Goal: Information Seeking & Learning: Learn about a topic

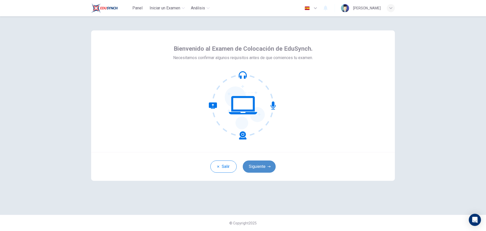
click at [247, 163] on button "Siguiente" at bounding box center [259, 166] width 33 height 12
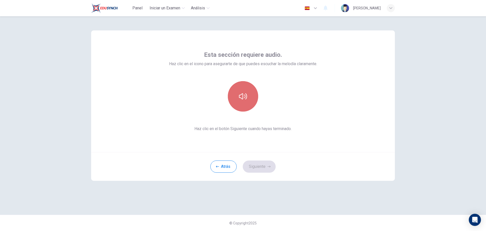
click at [247, 92] on button "button" at bounding box center [243, 96] width 30 height 30
click at [259, 164] on button "Siguiente" at bounding box center [259, 166] width 33 height 12
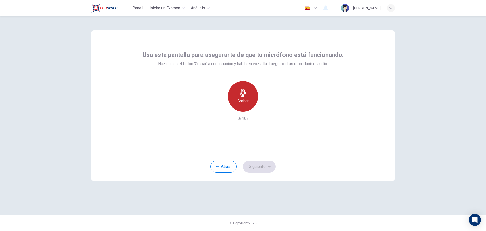
click at [240, 93] on icon "button" at bounding box center [243, 93] width 8 height 8
click at [262, 164] on button "Siguiente" at bounding box center [259, 166] width 33 height 12
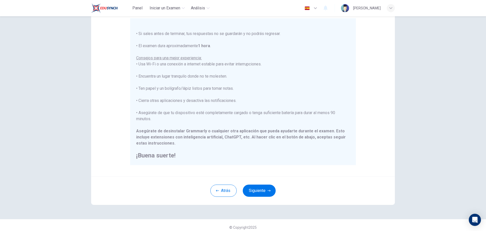
scroll to position [51, 0]
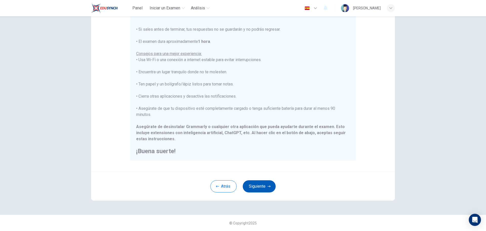
click at [260, 185] on button "Siguiente" at bounding box center [259, 186] width 33 height 12
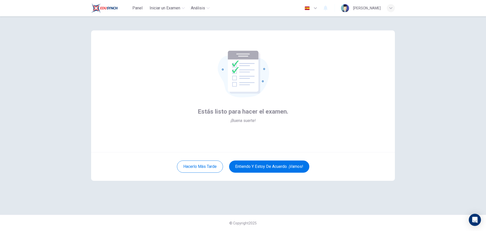
scroll to position [0, 0]
click at [277, 167] on button "Entiendo y estoy de acuerdo. ¡Vamos!" at bounding box center [269, 166] width 80 height 12
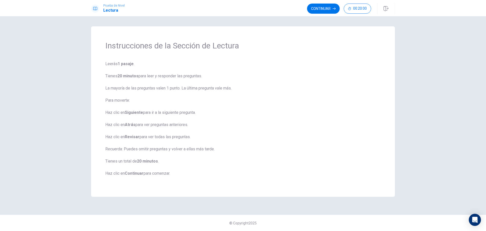
click at [283, 127] on span "Leerás 1 pasaje . Tienes 20 minutos para leer y responder las preguntas. La may…" at bounding box center [243, 122] width 276 height 122
click at [316, 9] on button "Continuar" at bounding box center [323, 9] width 33 height 10
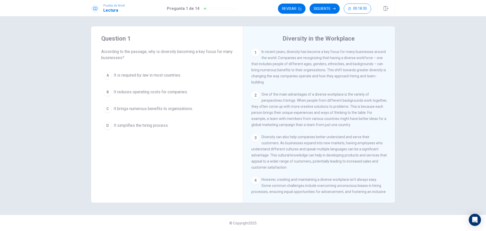
click at [142, 109] on span "It brings numerous benefits to organizations." at bounding box center [153, 109] width 79 height 6
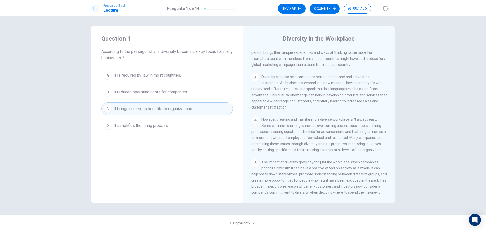
scroll to position [76, 0]
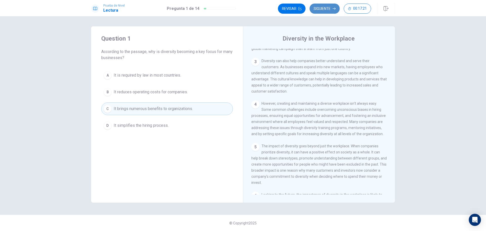
click at [324, 11] on button "Siguiente" at bounding box center [325, 9] width 30 height 10
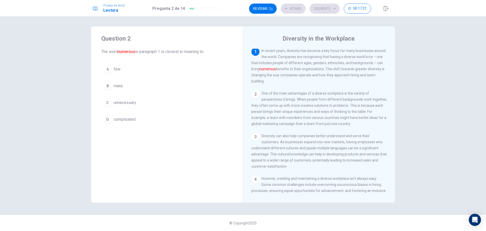
scroll to position [0, 0]
click at [128, 86] on button "B many" at bounding box center [167, 86] width 132 height 13
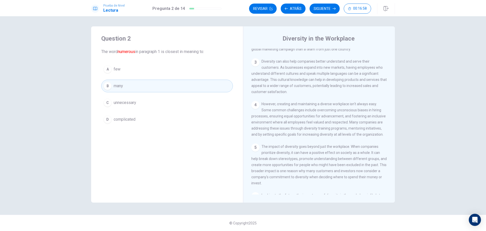
scroll to position [76, 0]
click at [331, 9] on button "Siguiente" at bounding box center [325, 9] width 30 height 10
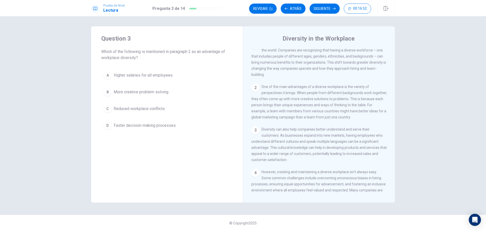
scroll to position [0, 0]
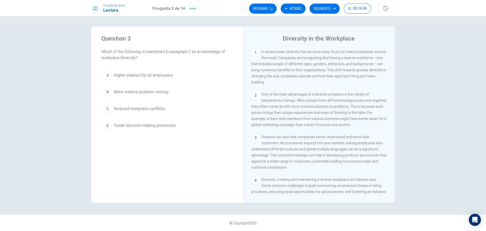
click at [153, 108] on span "Reduced workplace conflicts." at bounding box center [140, 109] width 52 height 6
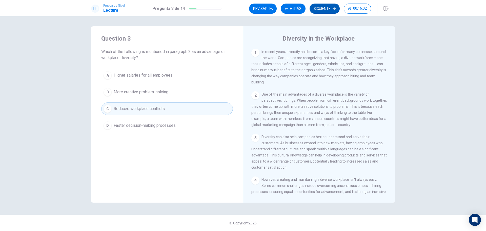
click at [330, 10] on button "Siguiente" at bounding box center [325, 9] width 30 height 10
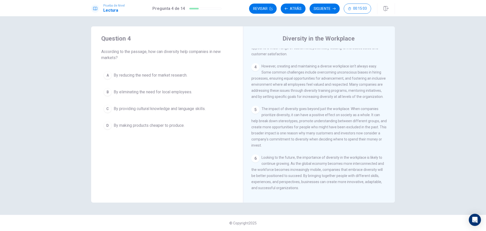
scroll to position [125, 0]
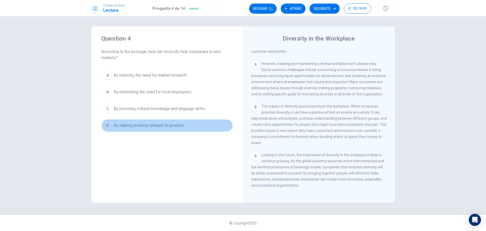
click at [179, 127] on span "By making products cheaper to produce." at bounding box center [149, 125] width 71 height 6
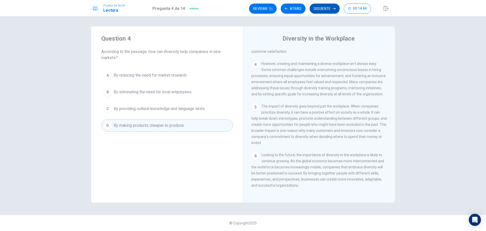
click at [323, 8] on button "Siguiente" at bounding box center [325, 9] width 30 height 10
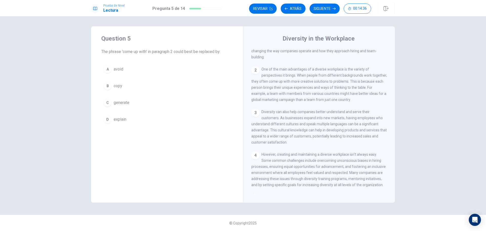
scroll to position [24, 0]
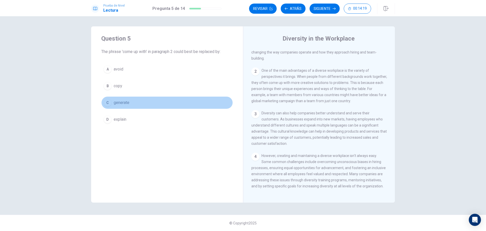
click at [120, 102] on span "generate" at bounding box center [122, 103] width 16 height 6
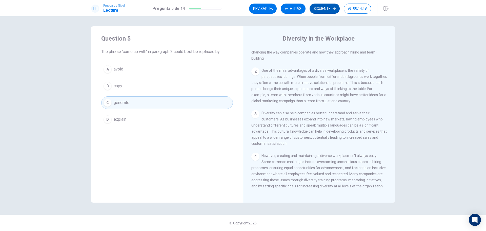
click at [325, 8] on button "Siguiente" at bounding box center [325, 9] width 30 height 10
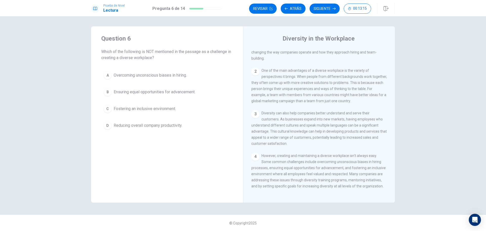
click at [151, 74] on span "Overcoming unconscious biases in hiring." at bounding box center [150, 75] width 73 height 6
click at [154, 89] on span "Ensuring equal opportunities for advancement." at bounding box center [155, 92] width 82 height 6
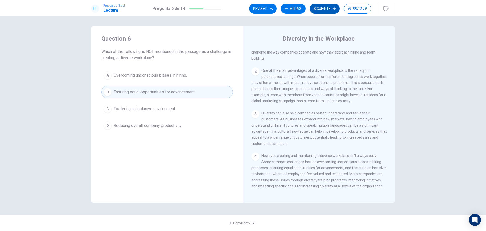
click at [324, 9] on button "Siguiente" at bounding box center [325, 9] width 30 height 10
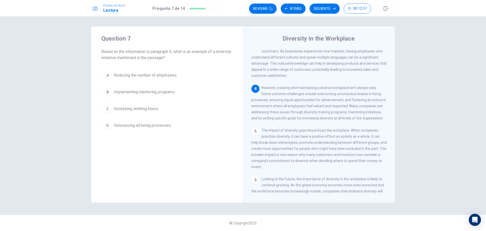
scroll to position [101, 0]
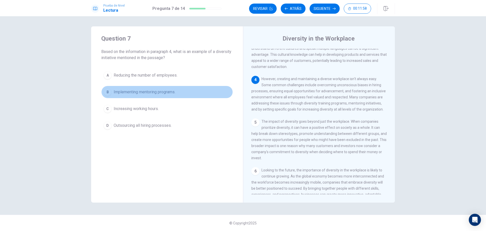
click at [153, 91] on span "Implementing mentoring programs." at bounding box center [145, 92] width 62 height 6
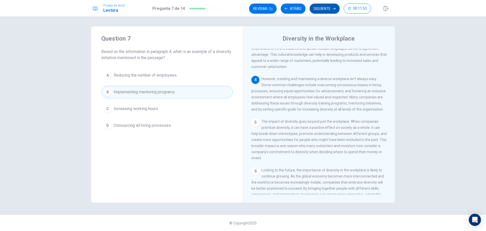
click at [329, 7] on button "Siguiente" at bounding box center [325, 9] width 30 height 10
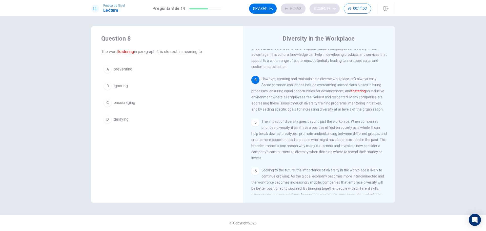
scroll to position [125, 0]
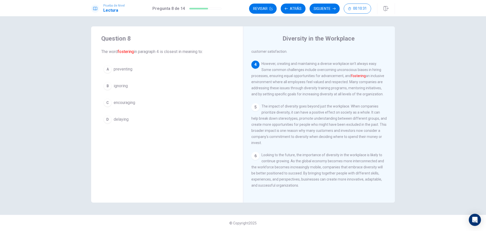
click at [129, 102] on span "encouraging" at bounding box center [125, 103] width 22 height 6
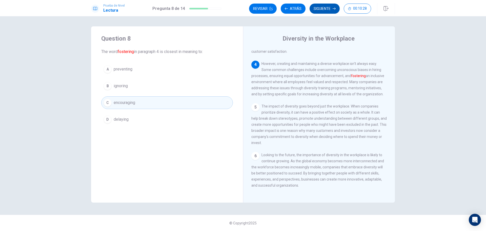
click at [325, 7] on button "Siguiente" at bounding box center [325, 9] width 30 height 10
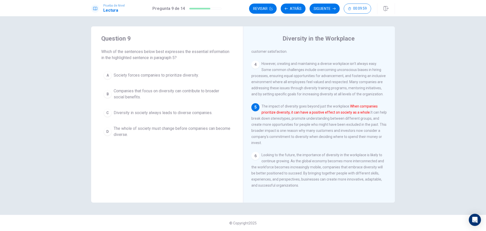
click at [173, 90] on span "Companies that focus on diversity can contribute to broader social benefits." at bounding box center [172, 94] width 117 height 12
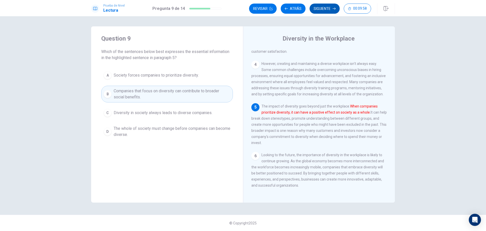
click at [318, 6] on button "Siguiente" at bounding box center [325, 9] width 30 height 10
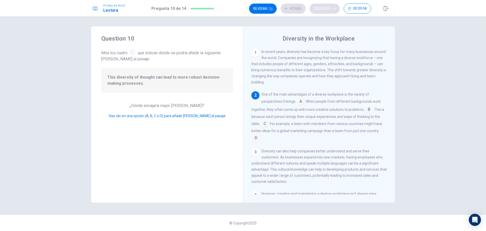
scroll to position [44, 0]
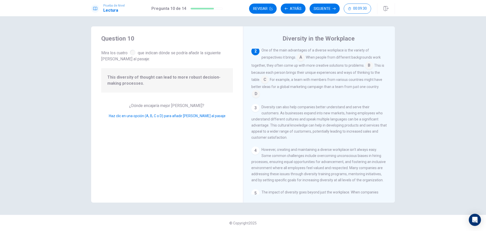
click at [367, 67] on input at bounding box center [369, 66] width 8 height 8
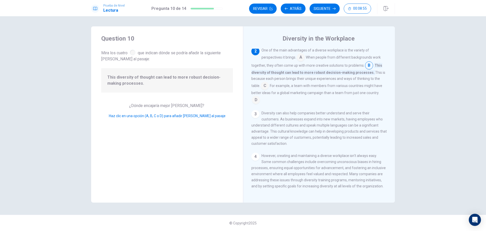
click at [301, 59] on input at bounding box center [301, 58] width 8 height 8
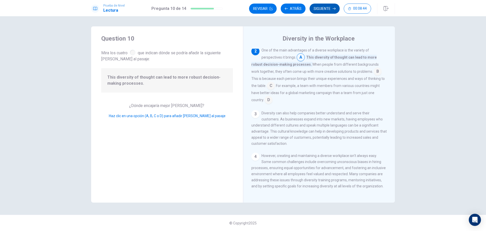
click at [324, 7] on button "Siguiente" at bounding box center [325, 9] width 30 height 10
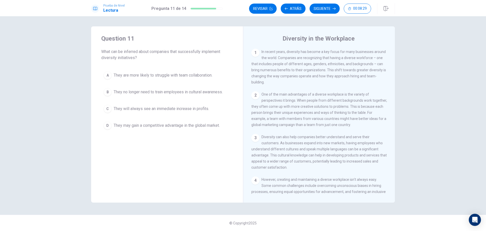
click at [169, 72] on span "They are more likely to struggle with team collaboration." at bounding box center [163, 75] width 99 height 6
click at [327, 8] on button "Siguiente" at bounding box center [325, 9] width 30 height 10
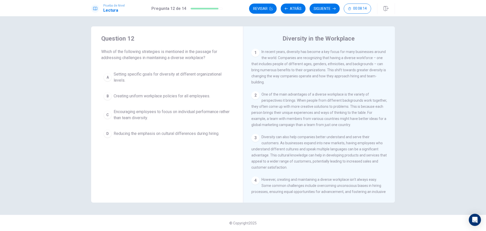
click at [147, 115] on span "Encouraging employees to focus on individual performance rather than team diver…" at bounding box center [172, 115] width 117 height 12
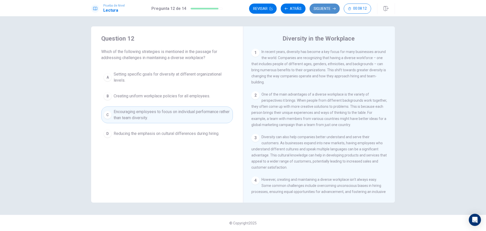
click at [321, 8] on button "Siguiente" at bounding box center [325, 9] width 30 height 10
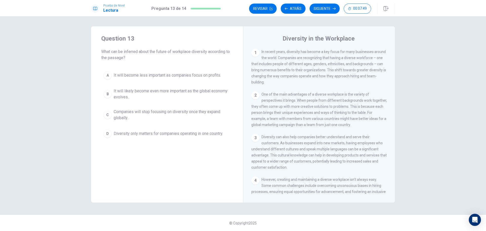
click at [195, 112] on span "Companies will stop focusing on diversity once they expand globally." at bounding box center [172, 115] width 117 height 12
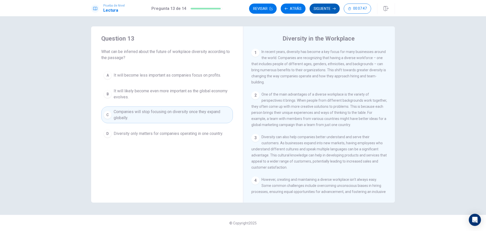
click at [333, 10] on icon "button" at bounding box center [334, 8] width 3 height 3
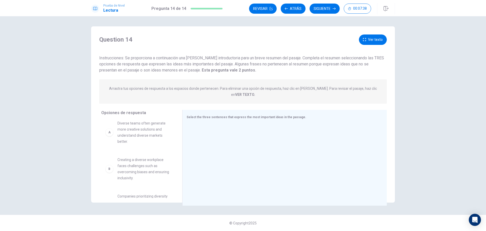
scroll to position [0, 0]
click at [131, 170] on span "Creating a diverse workplace faces challenges such as overcoming biases and ens…" at bounding box center [144, 172] width 53 height 24
click at [111, 168] on div "B" at bounding box center [109, 172] width 8 height 8
drag, startPoint x: 129, startPoint y: 166, endPoint x: 265, endPoint y: 137, distance: 139.1
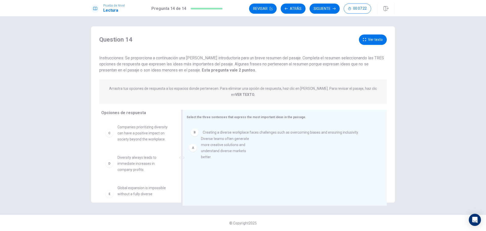
drag, startPoint x: 135, startPoint y: 131, endPoint x: 226, endPoint y: 150, distance: 93.0
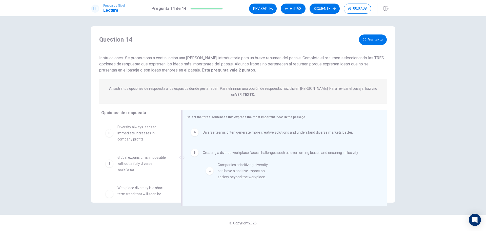
drag, startPoint x: 141, startPoint y: 132, endPoint x: 238, endPoint y: 177, distance: 106.9
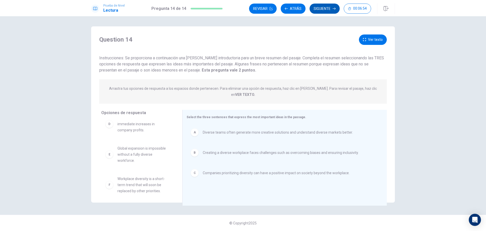
click at [328, 7] on button "Siguiente" at bounding box center [325, 9] width 30 height 10
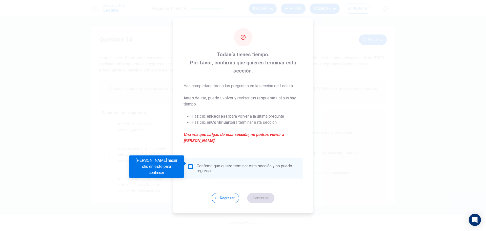
click at [192, 164] on input "Debes hacer clic en este para continuar" at bounding box center [191, 166] width 6 height 6
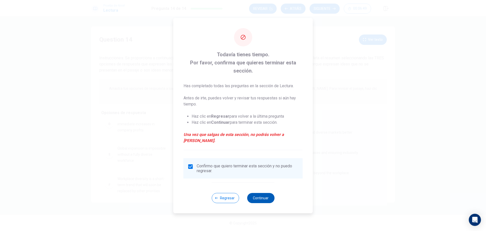
click at [260, 195] on button "Continuar" at bounding box center [260, 198] width 27 height 10
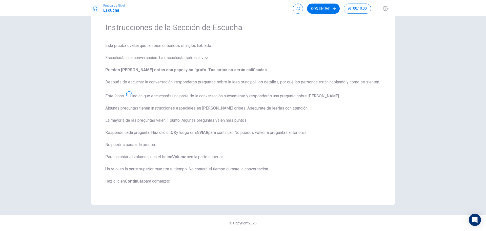
scroll to position [0, 0]
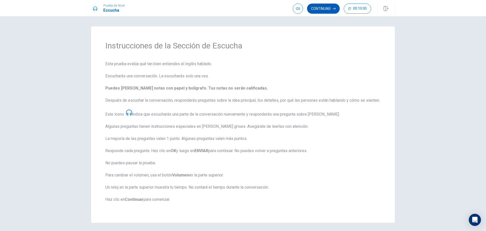
click at [321, 10] on button "Continuar" at bounding box center [323, 9] width 33 height 10
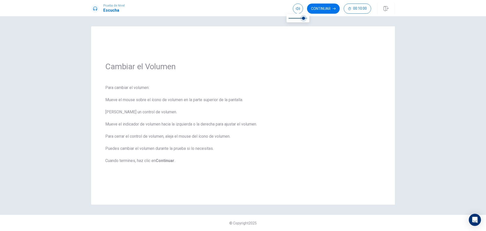
type input "0.6"
drag, startPoint x: 308, startPoint y: 18, endPoint x: 300, endPoint y: 19, distance: 7.9
click at [300, 19] on span at bounding box center [299, 18] width 3 height 3
click at [331, 6] on button "Continuar" at bounding box center [323, 9] width 33 height 10
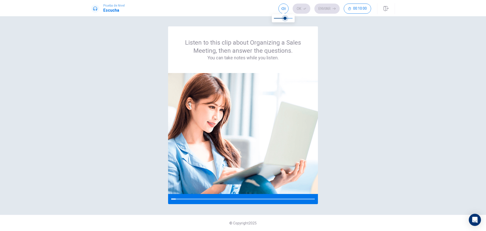
type input "0.8"
drag, startPoint x: 286, startPoint y: 20, endPoint x: 289, endPoint y: 20, distance: 3.3
click at [289, 20] on span at bounding box center [288, 18] width 3 height 3
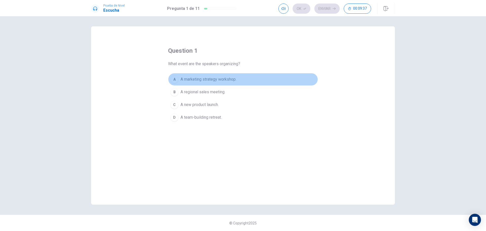
click at [215, 80] on span "A marketing strategy workshop." at bounding box center [209, 79] width 56 height 6
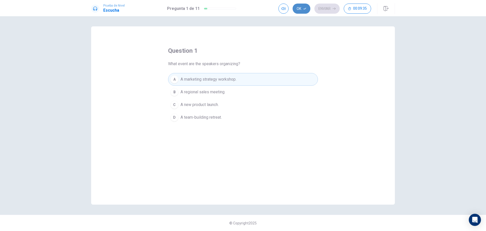
click at [305, 6] on button "Ok" at bounding box center [302, 9] width 18 height 10
click at [325, 9] on button "Enviar" at bounding box center [327, 9] width 25 height 10
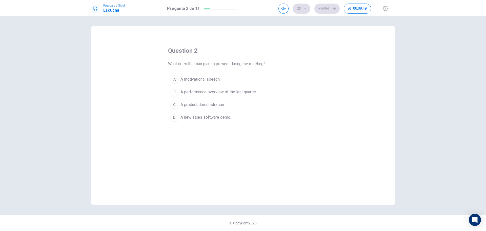
click at [211, 104] on span "A product demonstration." at bounding box center [203, 105] width 44 height 6
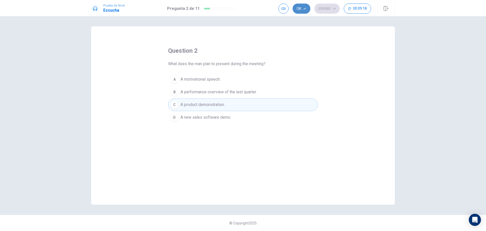
click at [302, 9] on button "Ok" at bounding box center [302, 9] width 18 height 10
click at [324, 7] on button "Enviar" at bounding box center [327, 9] width 25 height 10
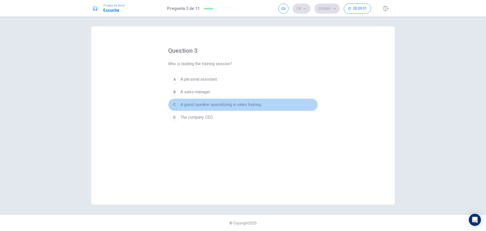
click at [209, 105] on span "A guest speaker specializing in sales training." at bounding box center [221, 105] width 81 height 6
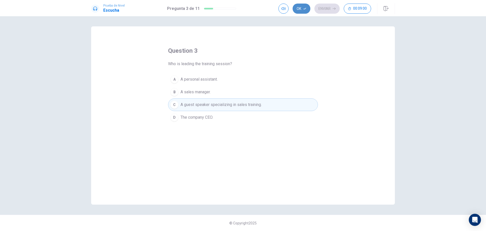
click at [298, 6] on button "Ok" at bounding box center [302, 9] width 18 height 10
click at [330, 9] on button "Enviar" at bounding box center [327, 9] width 25 height 10
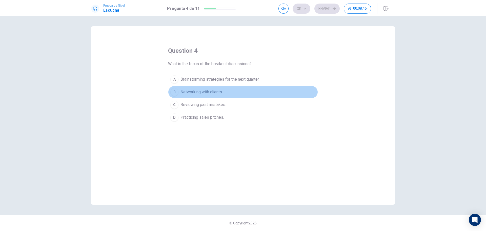
click at [216, 94] on span "Networking with clients." at bounding box center [202, 92] width 42 height 6
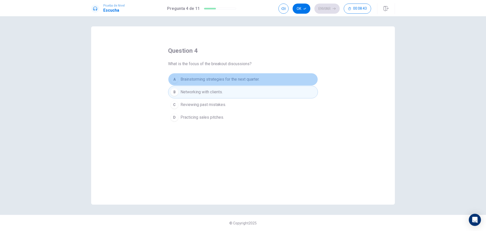
click at [221, 79] on span "Brainstorming strategies for the next quarter." at bounding box center [220, 79] width 79 height 6
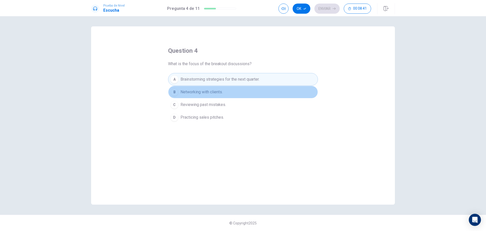
click at [217, 92] on span "Networking with clients." at bounding box center [202, 92] width 42 height 6
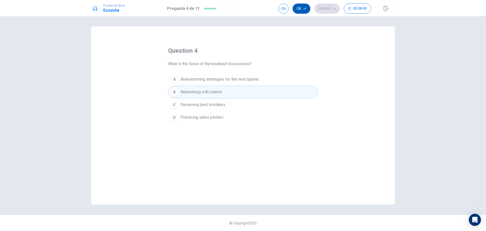
click at [305, 8] on icon "button" at bounding box center [304, 8] width 3 height 3
click at [333, 7] on icon "button" at bounding box center [334, 8] width 3 height 3
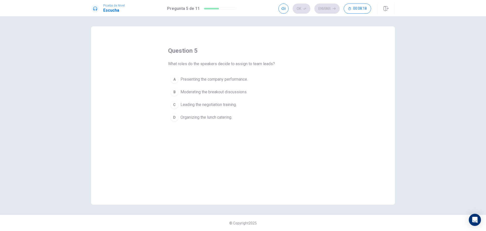
click at [222, 115] on span "Organizing the lunch catering." at bounding box center [207, 117] width 52 height 6
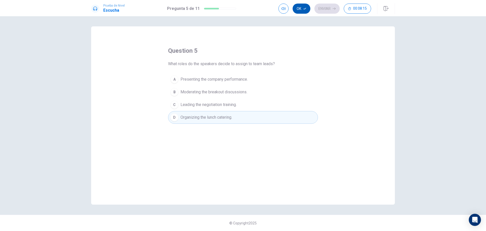
click at [306, 12] on button "Ok" at bounding box center [302, 9] width 18 height 10
click at [326, 11] on button "Enviar" at bounding box center [327, 9] width 25 height 10
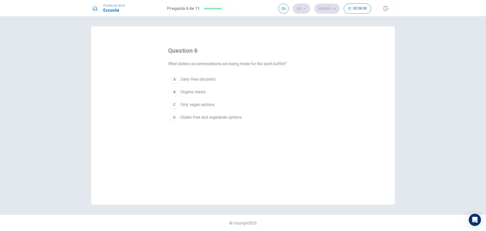
click at [205, 104] on span "Only vegan options." at bounding box center [198, 105] width 35 height 6
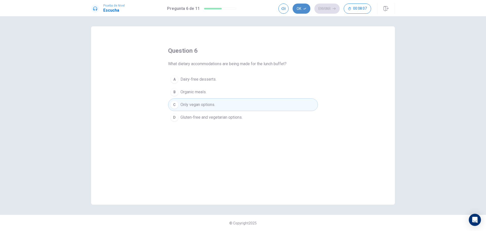
click at [305, 8] on icon "button" at bounding box center [304, 9] width 3 height 2
click at [329, 8] on button "Enviar" at bounding box center [327, 9] width 25 height 10
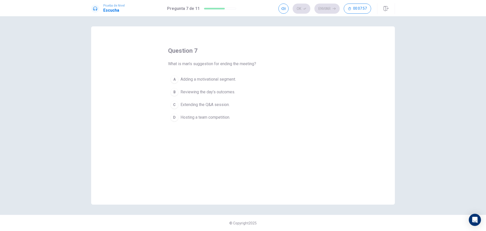
click at [207, 91] on span "Reviewing the day’s outcomes." at bounding box center [208, 92] width 55 height 6
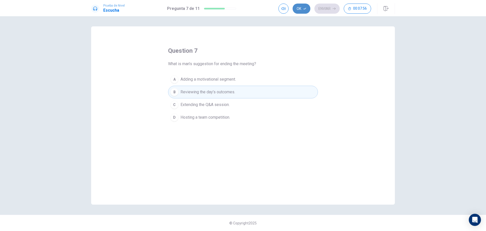
click at [303, 7] on icon "button" at bounding box center [304, 8] width 3 height 3
click at [328, 7] on button "Enviar" at bounding box center [327, 9] width 25 height 10
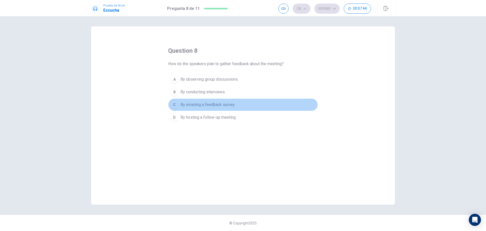
click at [217, 105] on span "By emailing a feedback survey." at bounding box center [208, 105] width 55 height 6
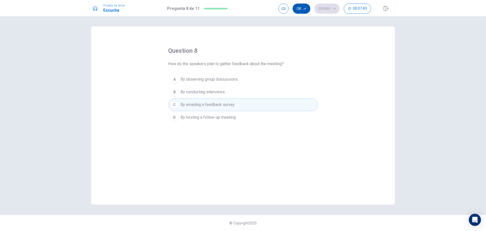
click at [303, 8] on icon "button" at bounding box center [304, 8] width 3 height 3
click at [329, 11] on button "Enviar" at bounding box center [327, 9] width 25 height 10
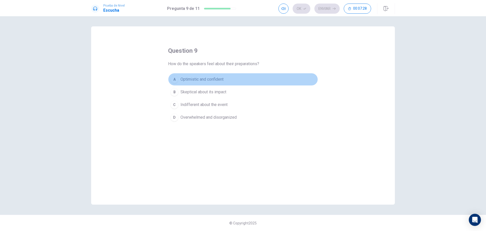
click at [206, 81] on span "Optimistic and confident" at bounding box center [202, 79] width 43 height 6
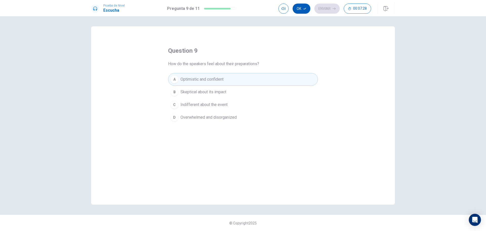
click at [303, 7] on button "Ok" at bounding box center [302, 9] width 18 height 10
click at [323, 10] on button "Enviar" at bounding box center [327, 9] width 25 height 10
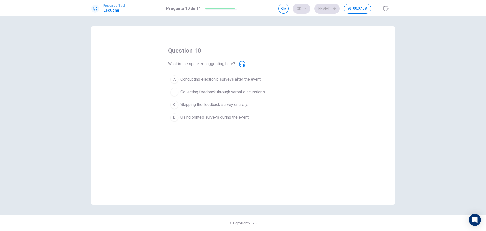
click at [247, 79] on span "Conducting electronic surveys after the event." at bounding box center [221, 79] width 81 height 6
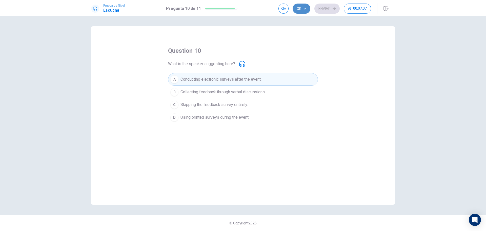
click at [302, 9] on button "Ok" at bounding box center [302, 9] width 18 height 10
click at [324, 10] on button "Enviar" at bounding box center [327, 9] width 25 height 10
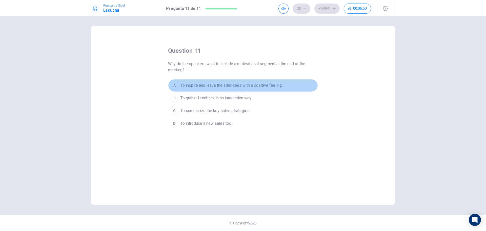
click at [211, 82] on span "To inspire and leave the attendees with a positive feeling." at bounding box center [232, 85] width 102 height 6
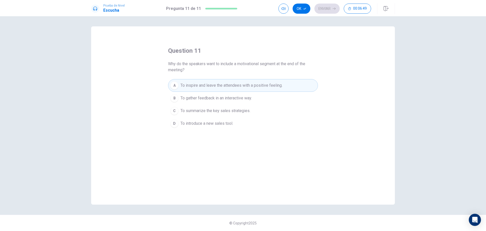
click at [298, 8] on button "Ok" at bounding box center [302, 9] width 18 height 10
click at [331, 8] on button "Enviar" at bounding box center [327, 9] width 25 height 10
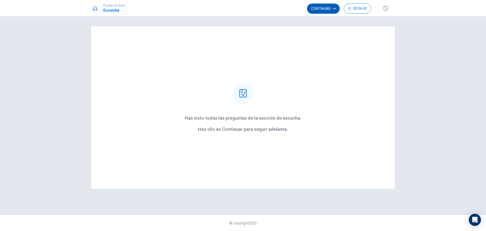
click at [321, 7] on button "Continuar" at bounding box center [323, 9] width 33 height 10
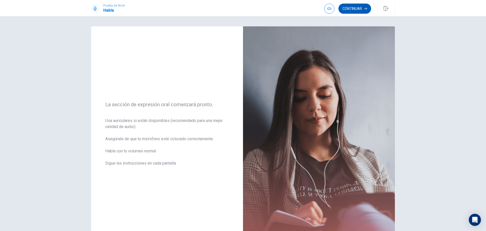
click at [350, 11] on button "Continuar" at bounding box center [355, 9] width 33 height 10
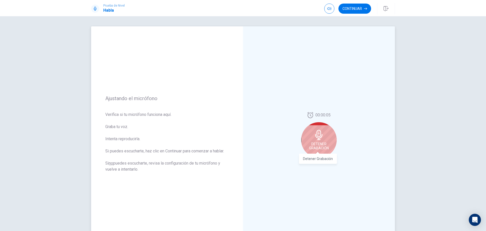
click at [322, 142] on span "Detener Grabación" at bounding box center [319, 146] width 20 height 8
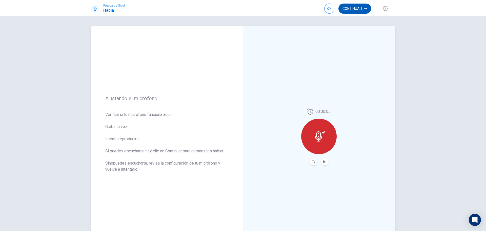
click at [354, 13] on button "Continuar" at bounding box center [355, 9] width 33 height 10
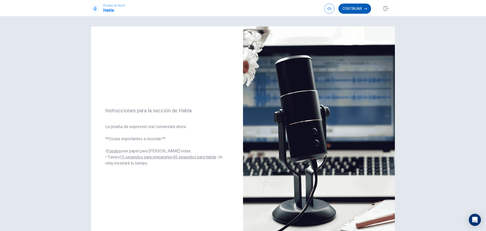
click at [349, 8] on button "Continuar" at bounding box center [355, 9] width 33 height 10
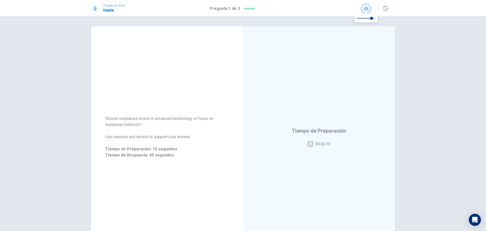
click at [368, 6] on button "button" at bounding box center [366, 9] width 10 height 10
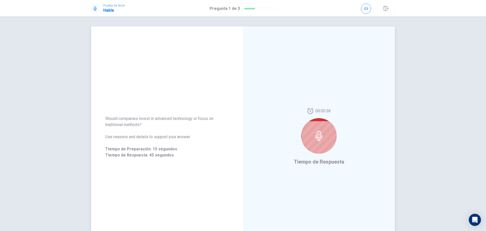
click at [324, 137] on div at bounding box center [318, 135] width 35 height 35
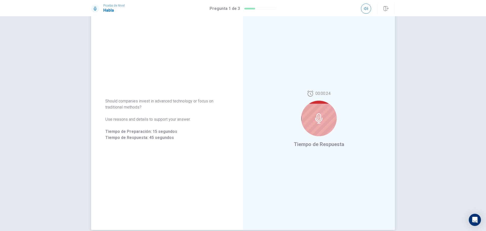
scroll to position [43, 0]
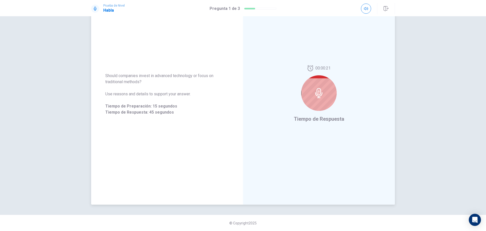
click at [317, 90] on icon at bounding box center [318, 93] width 7 height 10
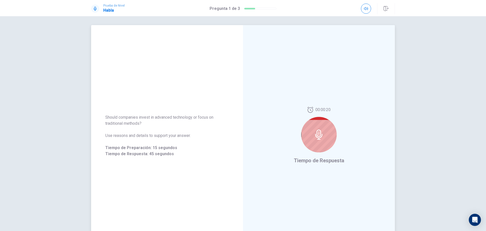
scroll to position [0, 0]
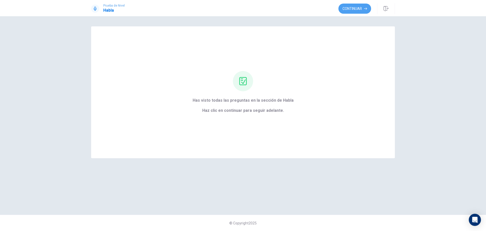
click at [353, 9] on button "Continuar" at bounding box center [355, 9] width 33 height 10
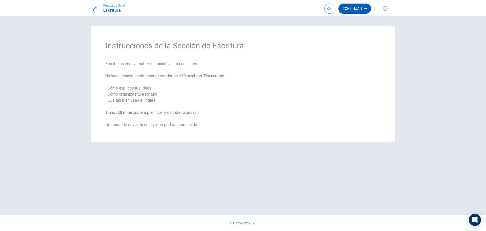
click at [360, 10] on button "Continuar" at bounding box center [355, 9] width 33 height 10
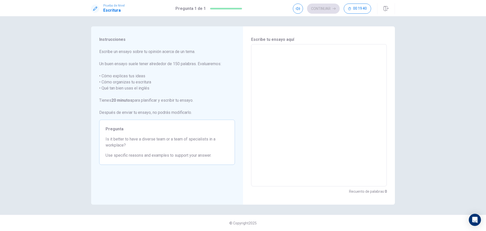
click at [256, 51] on textarea at bounding box center [319, 115] width 129 height 134
type textarea "I"
type textarea "x"
type textarea "It"
type textarea "x"
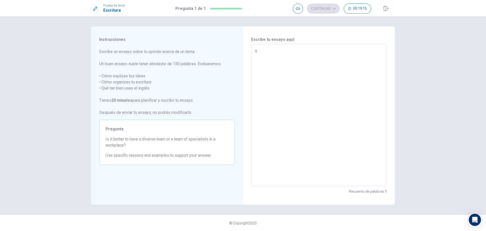
type textarea "Its"
type textarea "x"
type textarea "Its"
type textarea "x"
type textarea "Its m"
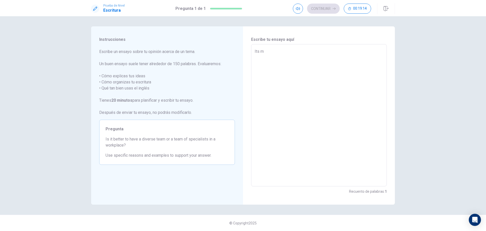
type textarea "x"
type textarea "Its mu"
type textarea "x"
type textarea "Its muc"
type textarea "x"
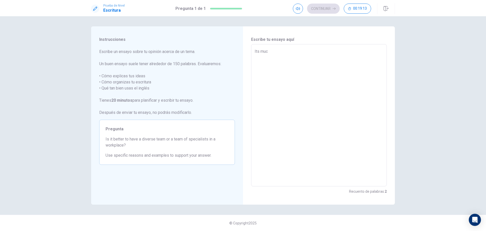
type textarea "Its much"
type textarea "x"
type textarea "Its much"
type textarea "x"
type textarea "Its much b"
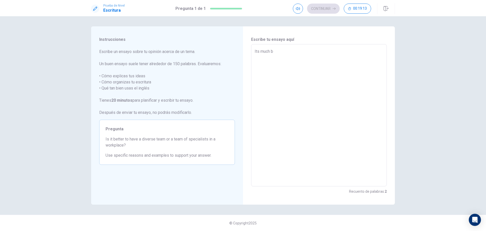
type textarea "x"
type textarea "Its much be"
type textarea "x"
type textarea "Its much bet"
type textarea "x"
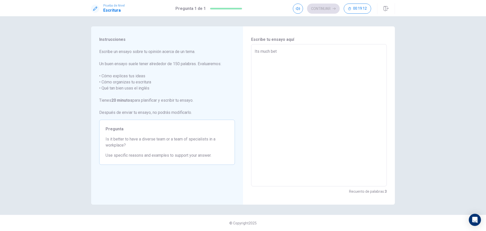
type textarea "Its much bett"
type textarea "x"
type textarea "Its much [PERSON_NAME]"
type textarea "x"
type textarea "Its much better"
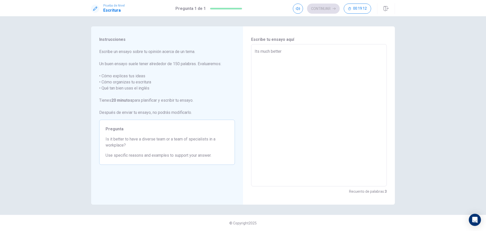
type textarea "x"
type textarea "Its much better"
type textarea "x"
type textarea "Its much better a"
type textarea "x"
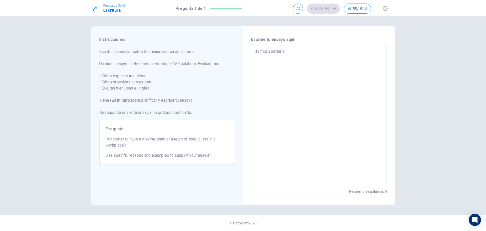
type textarea "Its much better a"
type textarea "x"
type textarea "Its much better a d"
type textarea "x"
type textarea "Its much better a di"
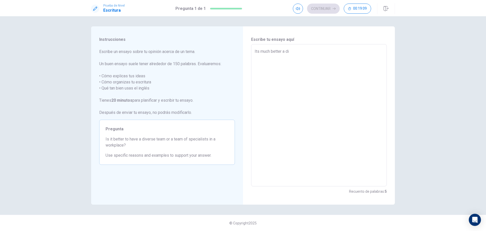
type textarea "x"
type textarea "Its much better a div"
type textarea "x"
type textarea "Its much better a dive"
type textarea "x"
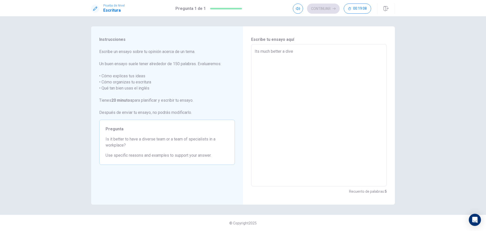
type textarea "Its much better a diver"
type textarea "x"
type textarea "Its much better a divers"
type textarea "x"
type textarea "Its much better a diverse"
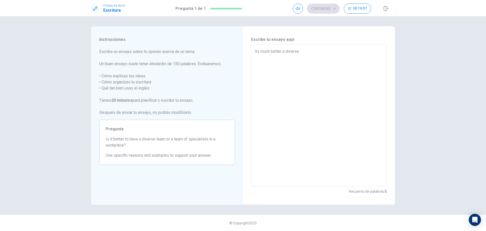
type textarea "x"
type textarea "Its much better a diverse"
type textarea "x"
type textarea "Its much better a diverse r"
type textarea "x"
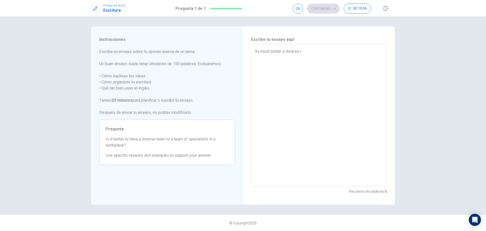
type textarea "Its much better a diverse"
type textarea "x"
type textarea "Its much better a diverse t"
type textarea "x"
type textarea "Its much better a diverse te"
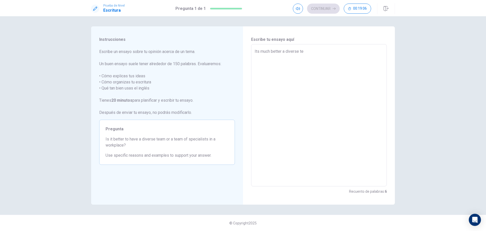
type textarea "x"
type textarea "Its much better a diverse tea"
type textarea "x"
type textarea "Its much better a diverse team"
type textarea "x"
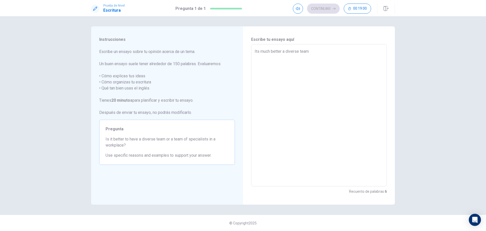
type textarea "Its much better a diverse team,"
type textarea "x"
type textarea "Its much better a diverse team,"
type textarea "x"
type textarea "Its much better a diverse team, a"
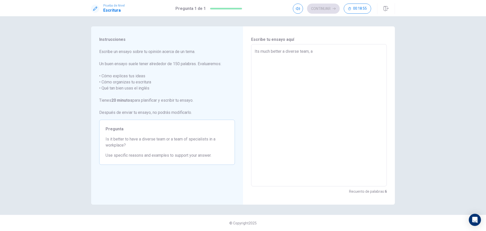
type textarea "x"
type textarea "Its much better a diverse team, an"
type textarea "x"
type textarea "Its much better a diverse team, any"
type textarea "x"
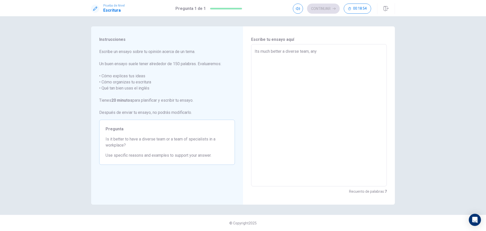
type textarea "Its much better a diverse team, any"
type textarea "x"
type textarea "Its much better a diverse team, any p"
type textarea "x"
type textarea "Its much better a diverse team, any pe"
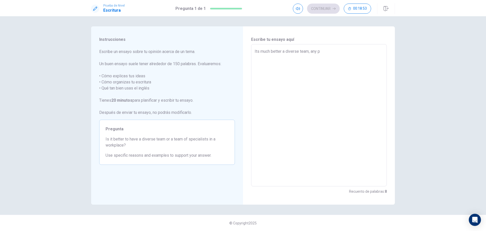
type textarea "x"
type textarea "Its much better a diverse team, any pea"
type textarea "x"
type textarea "Its much better a diverse team, any peao"
type textarea "x"
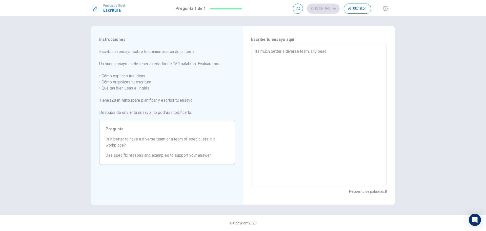
type textarea "Its much better a diverse team, any pea"
type textarea "x"
type textarea "Its much better a diverse team, any pe"
type textarea "x"
type textarea "Its much better a diverse team, any peo"
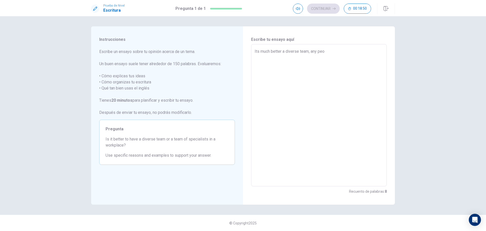
type textarea "x"
type textarea "Its much better a diverse team, any peop"
type textarea "x"
type textarea "Its much better a diverse team, any peopl"
type textarea "x"
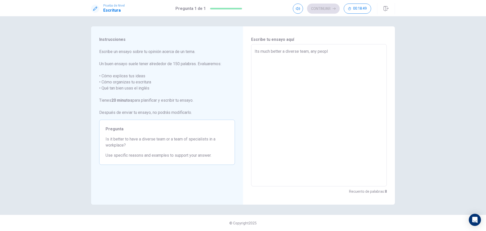
type textarea "Its much better a diverse team, any people"
type textarea "x"
type textarea "Its much better a diverse team, any people"
type textarea "x"
type textarea "Its much better a diverse team, any people h"
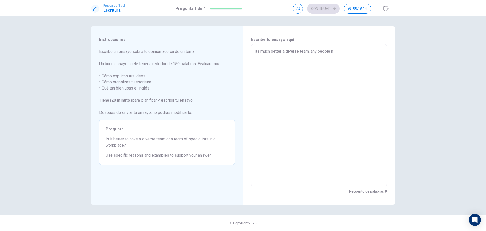
type textarea "x"
type textarea "Its much better a diverse team, any people ha"
type textarea "x"
type textarea "Its much better a diverse team, any people hav"
type textarea "x"
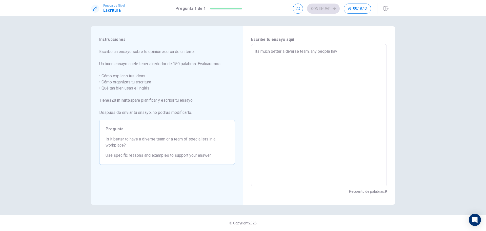
type textarea "Its much better a diverse team, any people have"
type textarea "x"
type textarea "Its much better a diverse team, any people have"
type textarea "x"
type textarea "Its much better a diverse team, any people have d"
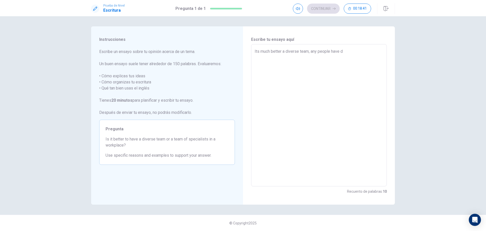
type textarea "x"
type textarea "Its much better a diverse team, any people have di"
type textarea "x"
type textarea "Its much better a diverse team, any people have dif"
type textarea "x"
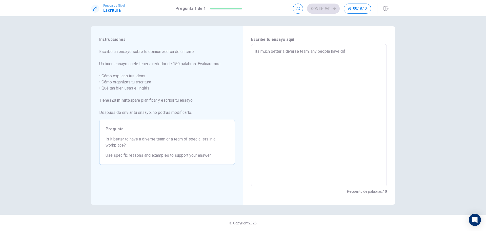
type textarea "Its much better a diverse team, any people have diff"
type textarea "x"
type textarea "Its much better a diverse team, any people have diffe"
type textarea "x"
type textarea "Its much better a diverse team, any people have differ"
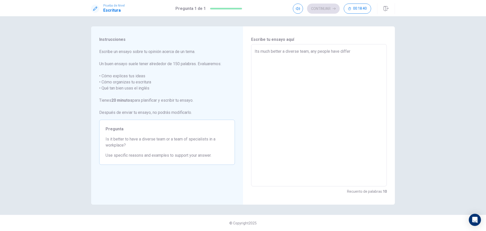
type textarea "x"
type textarea "Its much better a diverse team, any people have differe"
type textarea "x"
type textarea "Its much better a diverse team, any people have differen"
type textarea "x"
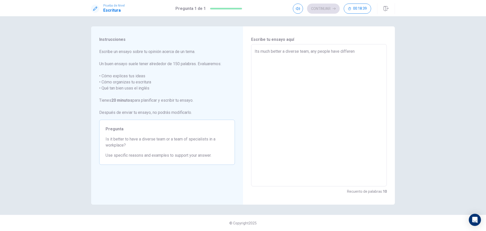
type textarea "Its much better a diverse team, any people have different"
type textarea "x"
type textarea "Its much better a diverse team, any people have different"
type textarea "x"
type textarea "Its much better a diverse team, any people have different i"
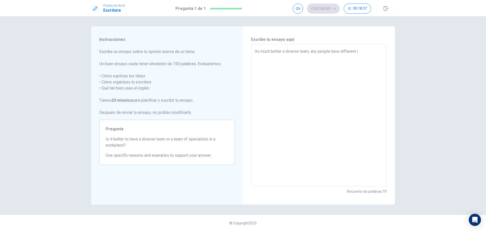
type textarea "x"
type textarea "Its much better a diverse team, any people have different id"
type textarea "x"
type textarea "Its much better a diverse team, any people have different ide"
type textarea "x"
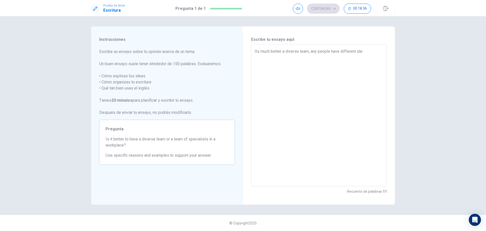
type textarea "Its much better a diverse team, any people have different idea"
type textarea "x"
type textarea "Its much better a diverse team, any people have different ideas"
type textarea "x"
type textarea "Its much better a diverse team, any people have different ideas"
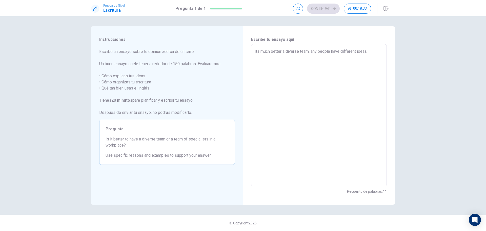
type textarea "x"
type textarea "Its much better a diverse team, any people have different ideas a"
type textarea "x"
type textarea "Its much better a diverse team, any people have different ideas an"
type textarea "x"
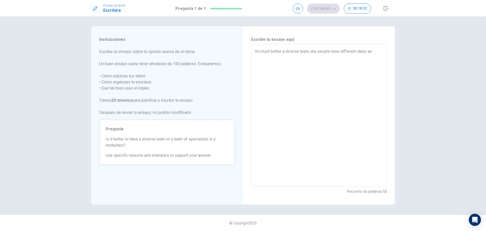
type textarea "Its much better a diverse team, any people have different ideas and"
type textarea "x"
type textarea "Its much better a diverse team, any people have different ideas anda"
type textarea "x"
type textarea "Its much better a diverse team, any people have different ideas anda"
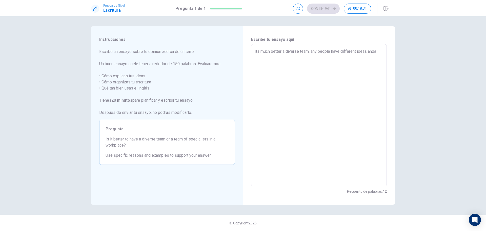
type textarea "x"
type textarea "Its much better a diverse team, any people have different ideas anda"
type textarea "x"
type textarea "Its much better a diverse team, any people have different ideas and"
type textarea "x"
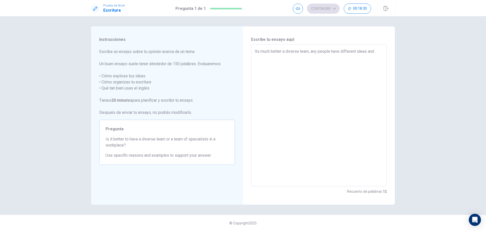
type textarea "Its much better a diverse team, any people have different ideas and"
type textarea "x"
type textarea "Its much better a diverse team, any people have different ideas and e"
type textarea "x"
type textarea "Its much better a diverse team, any people have different ideas and ev"
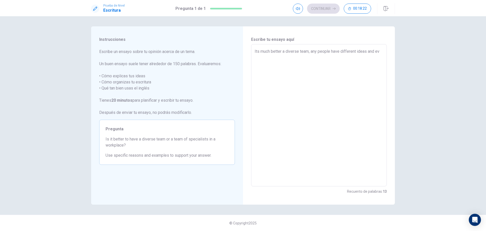
type textarea "x"
type textarea "Its much better a diverse team, any people have different ideas and [PERSON_NAM…"
type textarea "x"
type textarea "Its much better a diverse team, any people have different ideas and ever"
type textarea "x"
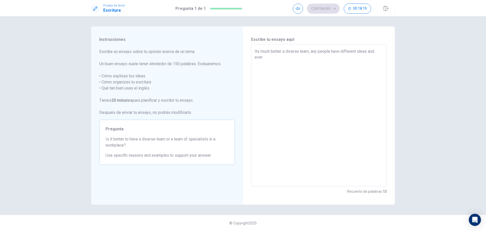
type textarea "Its much better a diverse team, any people have different ideas and every"
type textarea "x"
type textarea "Its much better a diverse team, any people have different ideas and every"
type textarea "x"
type textarea "Its much better a diverse team, any people have different ideas and every o"
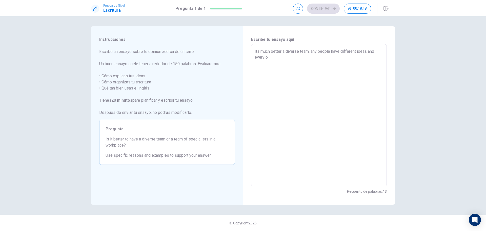
type textarea "x"
type textarea "Its much better a diverse team, any people have different ideas and every on"
type textarea "x"
type textarea "Its much better a diverse team, any people have different ideas and every one"
type textarea "x"
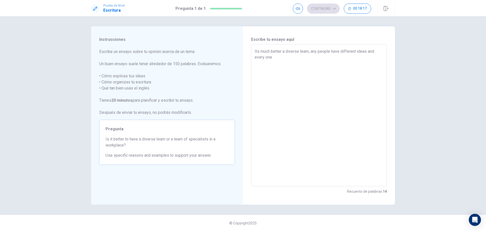
type textarea "Its much better a diverse team, any people have different ideas and every one"
type textarea "x"
type textarea "Its much better a diverse team, any people have different ideas and every one h"
type textarea "x"
type textarea "Its much better a diverse team, any people have different ideas and every one ha"
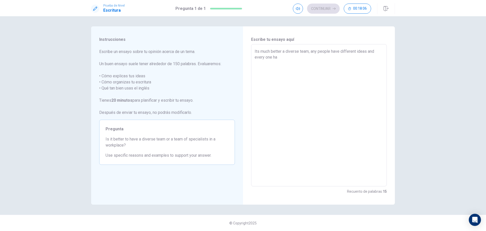
type textarea "x"
type textarea "Its much better a diverse team, any people have different ideas and every one h…"
type textarea "x"
type textarea "Its much better a diverse team, any people have different ideas and every one h…"
type textarea "x"
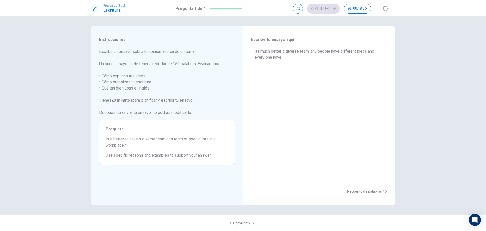
type textarea "Its much better a diverse team, any people have different ideas and every one h…"
type textarea "x"
type textarea "Its much better a diverse team, any people have different ideas and every one h…"
type textarea "x"
type textarea "Its much better a diverse team, any people have different ideas and every one h…"
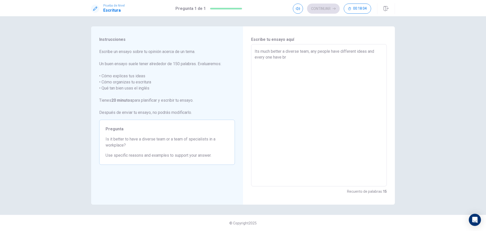
type textarea "x"
type textarea "Its much better a diverse team, any people have different ideas and every one h…"
type textarea "x"
type textarea "Its much better a diverse team, any people have different ideas and every one h…"
type textarea "x"
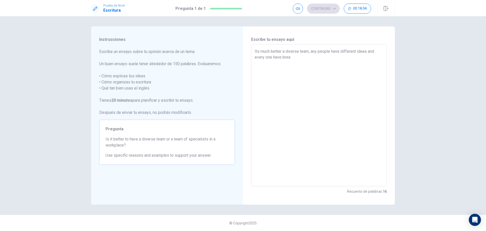
type textarea "Its much better a diverse team, any people have different ideas and every one h…"
type textarea "x"
type textarea "Its much better a diverse team, any people have different ideas and every one h…"
type textarea "x"
click at [333, 7] on button "Continuar" at bounding box center [323, 9] width 33 height 10
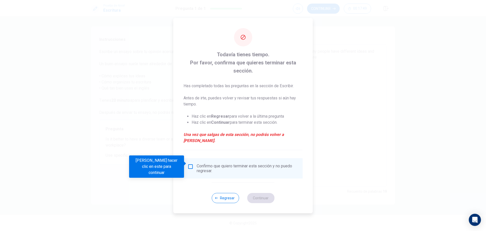
click at [191, 163] on input "Debes hacer clic en este para continuar" at bounding box center [191, 166] width 6 height 6
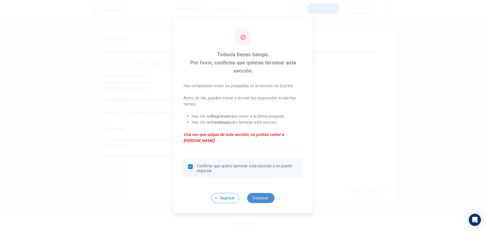
click at [257, 195] on button "Continuar" at bounding box center [260, 198] width 27 height 10
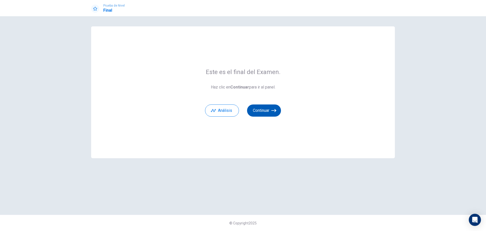
click at [264, 111] on button "Continuar" at bounding box center [264, 110] width 34 height 12
